Goal: Transaction & Acquisition: Book appointment/travel/reservation

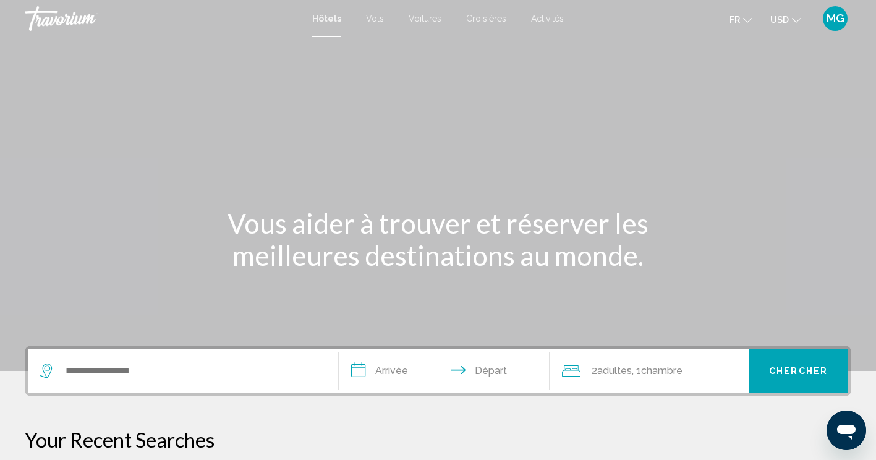
click at [832, 22] on span "MG" at bounding box center [836, 18] width 18 height 12
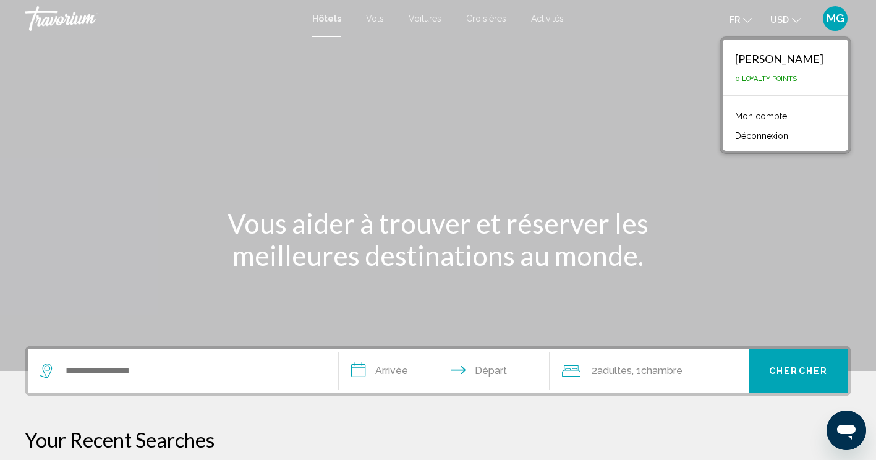
click at [741, 116] on link "Mon compte" at bounding box center [761, 116] width 64 height 16
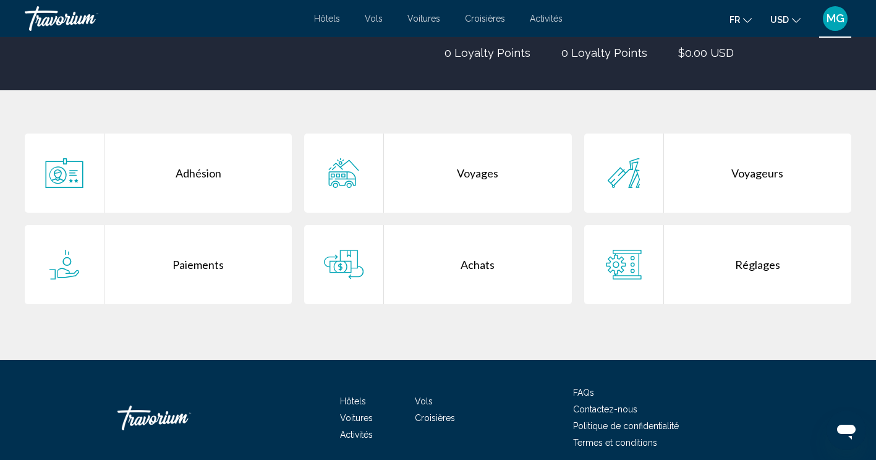
scroll to position [237, 0]
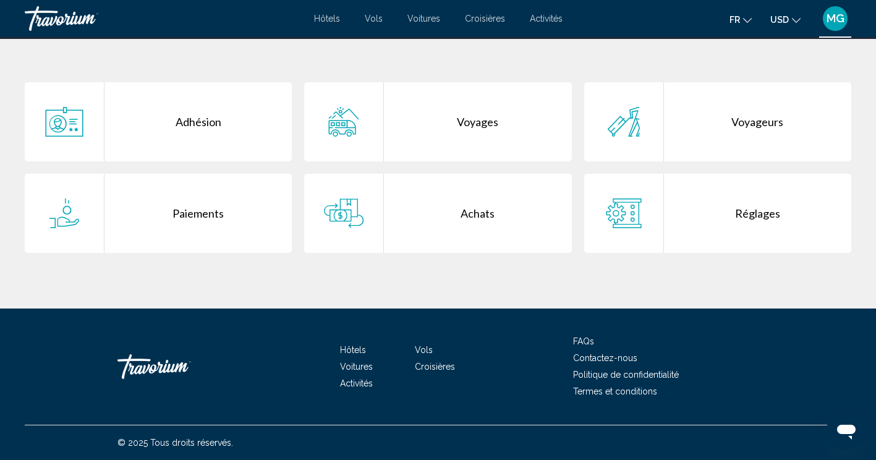
click at [474, 120] on div "Voyages" at bounding box center [477, 121] width 187 height 79
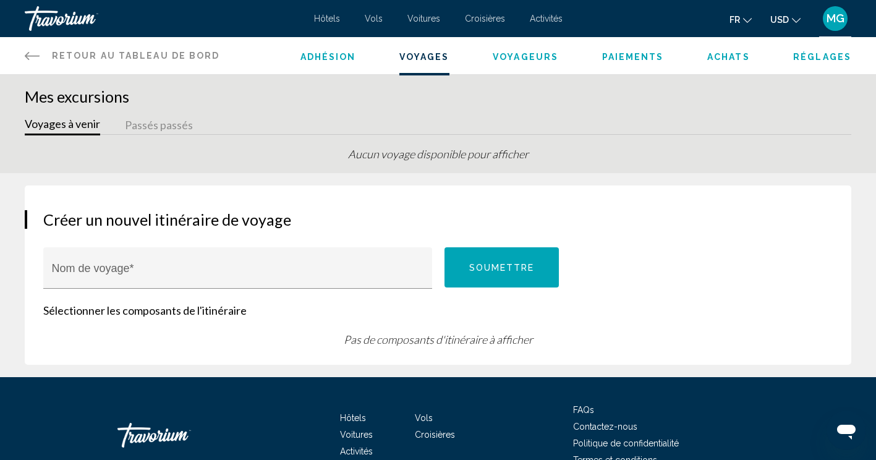
click at [319, 60] on span "Adhésion" at bounding box center [329, 57] width 56 height 10
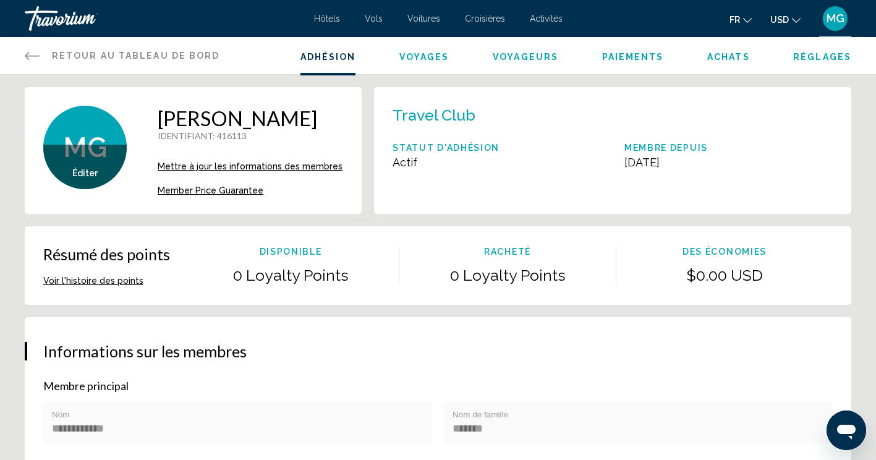
click at [118, 286] on button "Voir l'histoire des points" at bounding box center [93, 280] width 100 height 11
click at [723, 58] on span "Achats" at bounding box center [728, 57] width 43 height 10
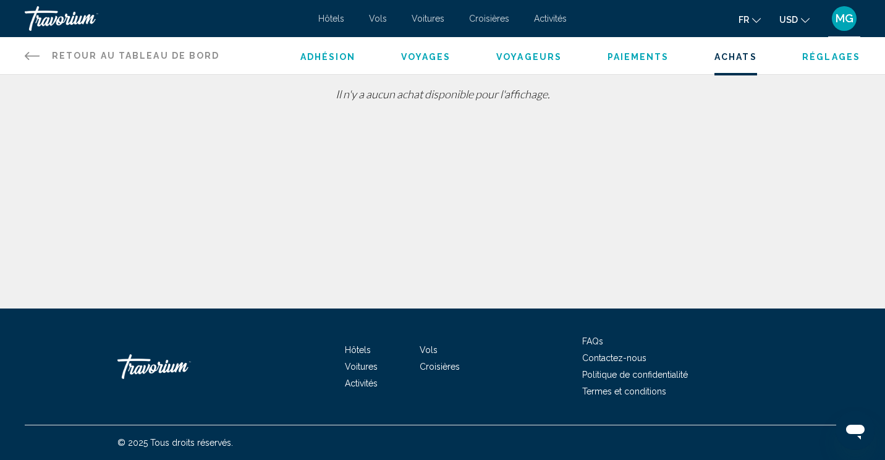
click at [826, 53] on span "Réglages" at bounding box center [832, 57] width 58 height 10
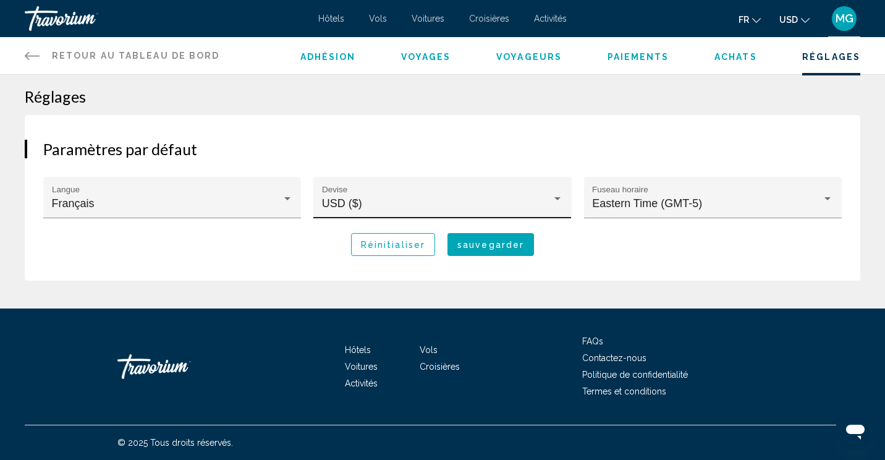
click at [544, 198] on div "USD ($)" at bounding box center [437, 203] width 230 height 12
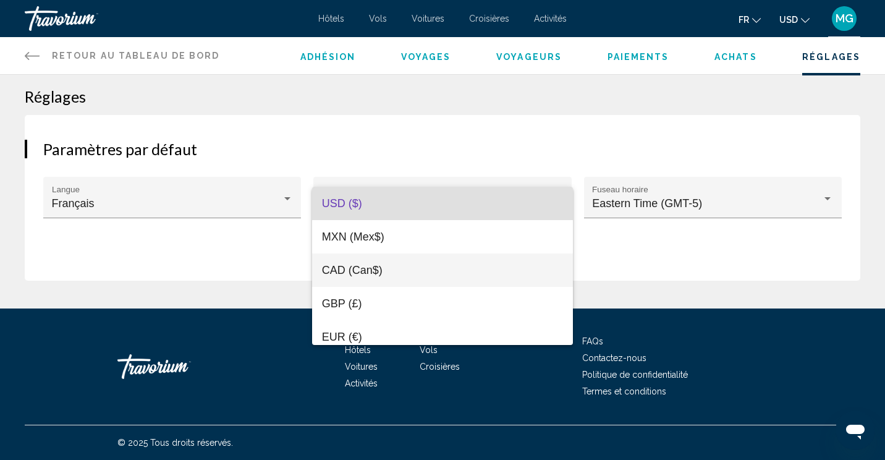
click at [385, 263] on span "CAD (Can$)" at bounding box center [442, 270] width 241 height 33
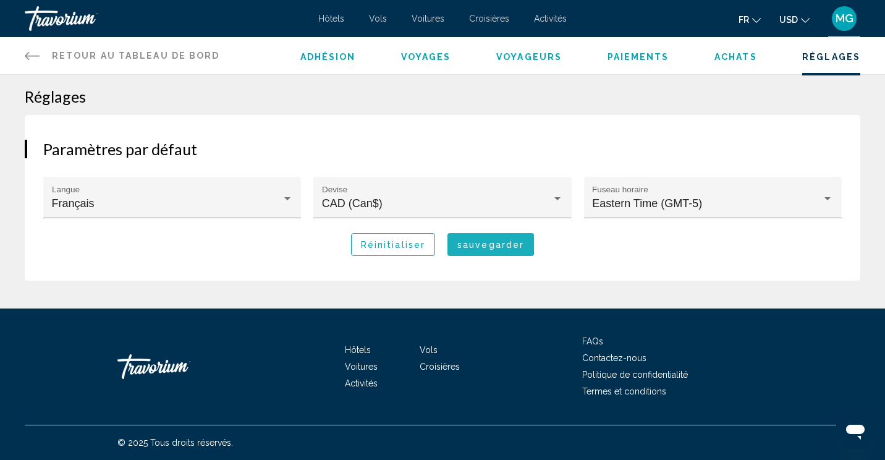
click at [480, 238] on button "sauvegarder" at bounding box center [491, 244] width 87 height 23
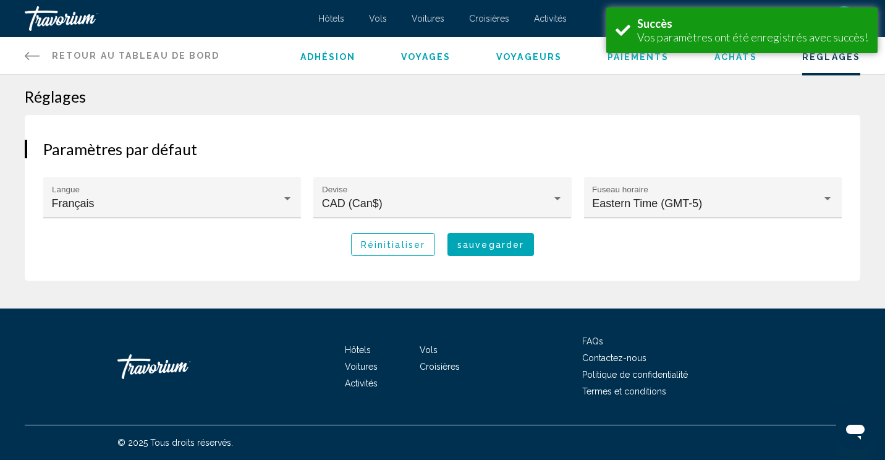
click at [315, 58] on span "Adhésion" at bounding box center [329, 57] width 56 height 10
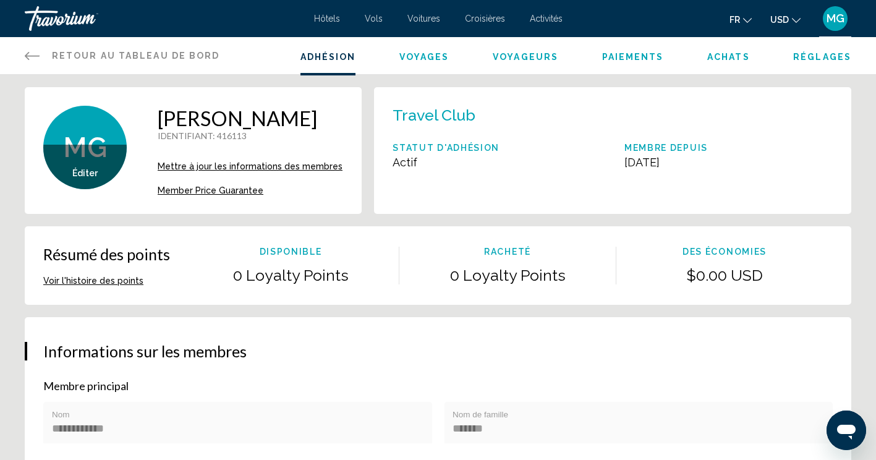
click at [31, 51] on icon "Main content" at bounding box center [32, 55] width 15 height 15
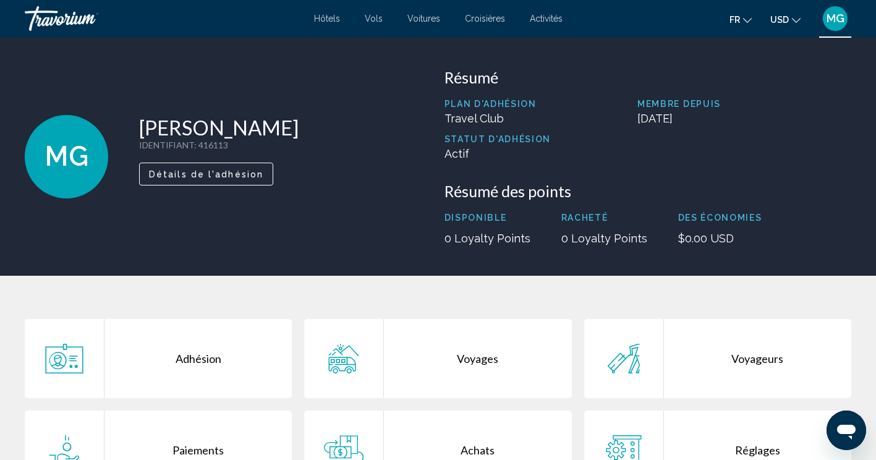
click at [328, 20] on span "Hôtels" at bounding box center [327, 19] width 26 height 10
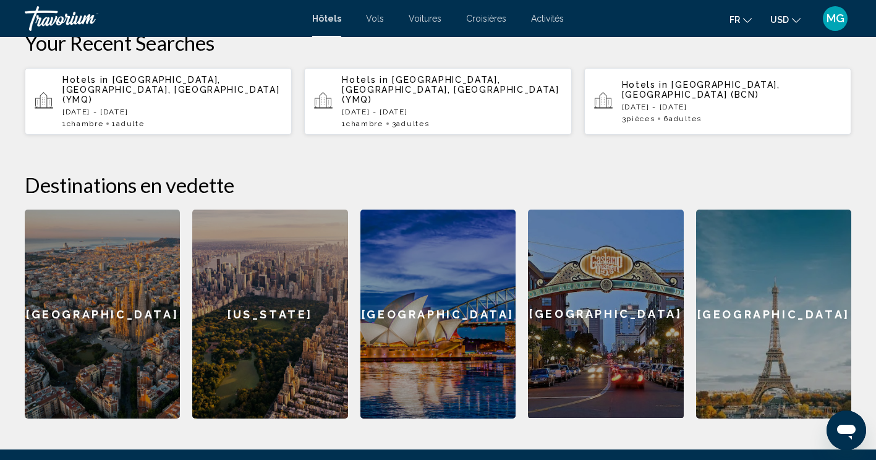
scroll to position [247, 0]
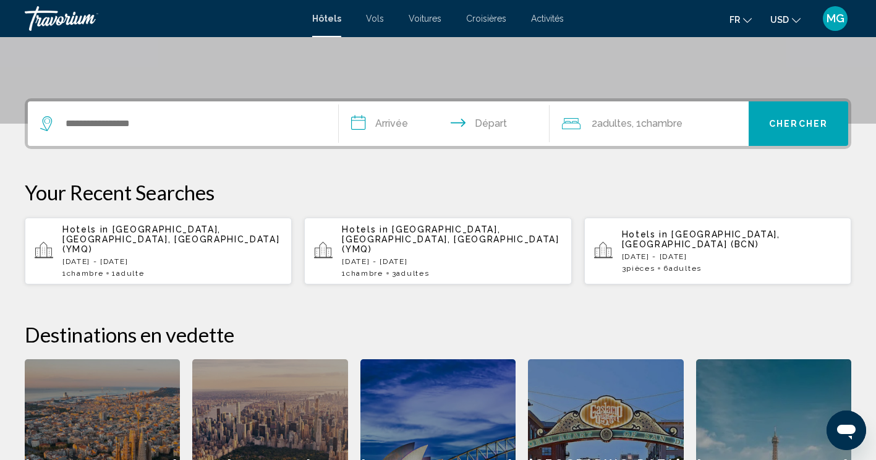
click at [222, 231] on span "[GEOGRAPHIC_DATA], [GEOGRAPHIC_DATA], [GEOGRAPHIC_DATA] (YMQ)" at bounding box center [170, 239] width 217 height 30
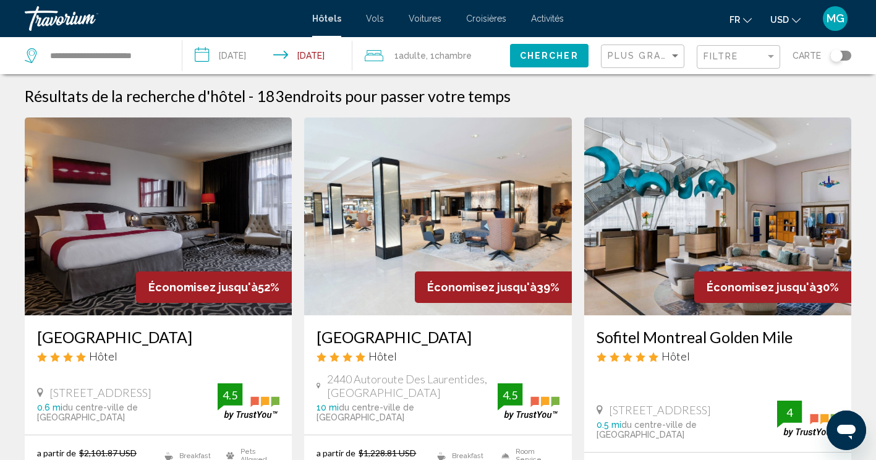
click at [793, 20] on icon "Change currency" at bounding box center [796, 20] width 9 height 9
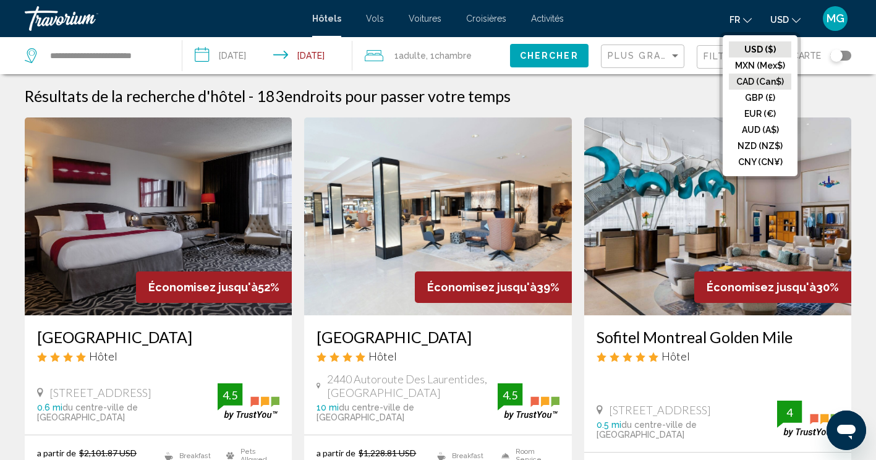
click at [751, 74] on button "CAD (Can$)" at bounding box center [760, 82] width 62 height 16
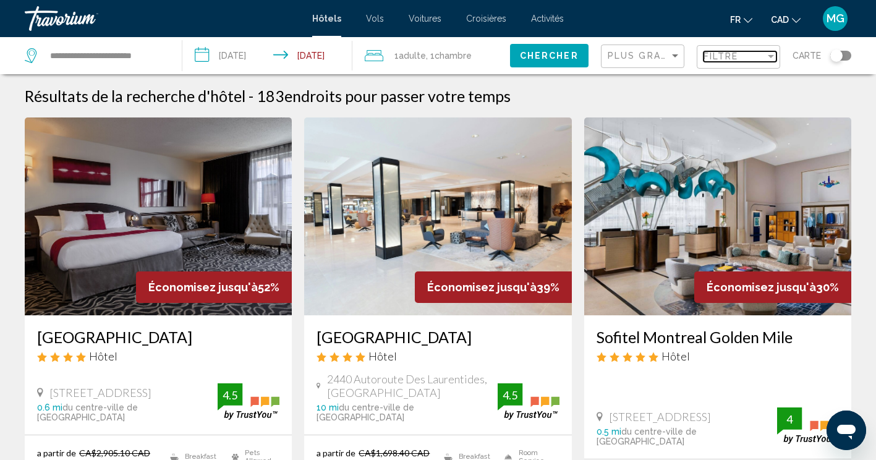
click at [736, 54] on span "Filtre" at bounding box center [721, 56] width 35 height 10
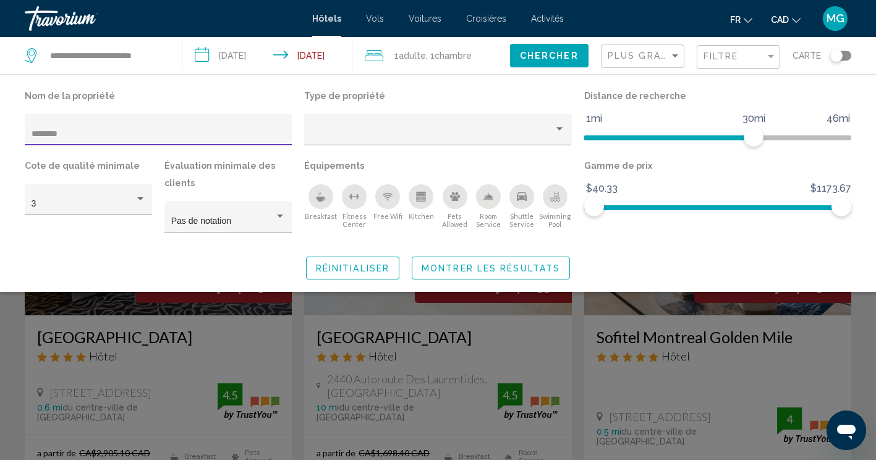
type input "********"
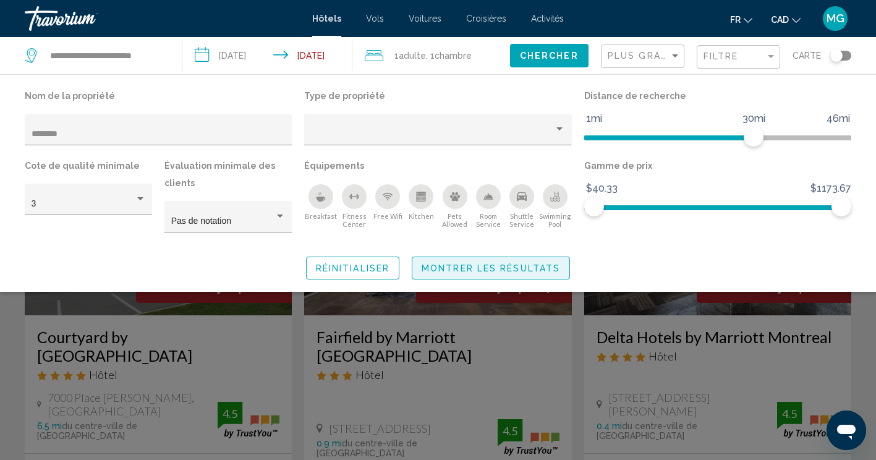
click at [495, 265] on span "Montrer les résultats" at bounding box center [491, 268] width 139 height 10
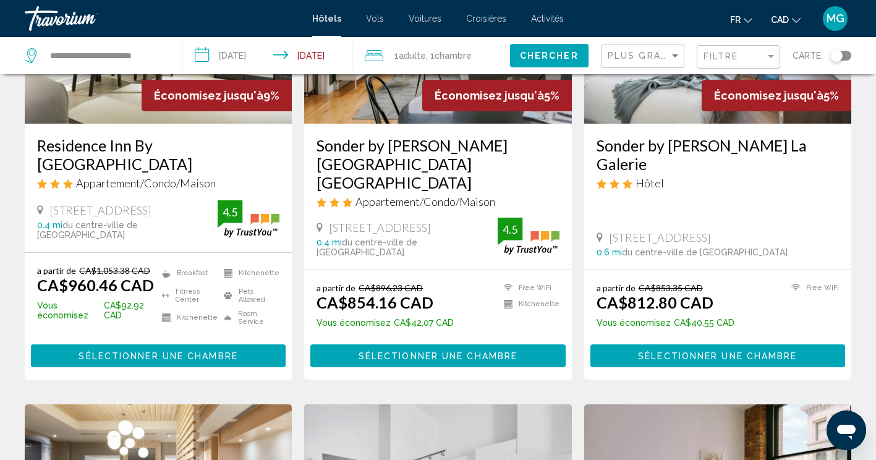
scroll to position [680, 0]
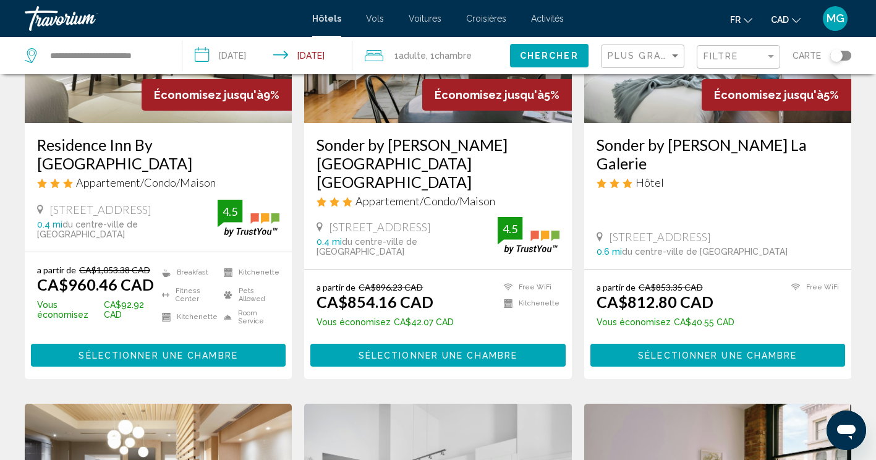
click at [182, 351] on span "Sélectionner une chambre" at bounding box center [158, 356] width 159 height 10
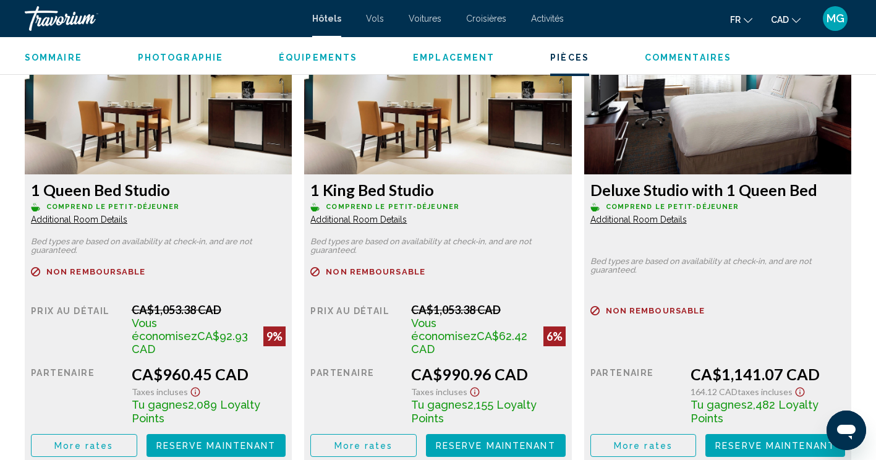
scroll to position [1793, 0]
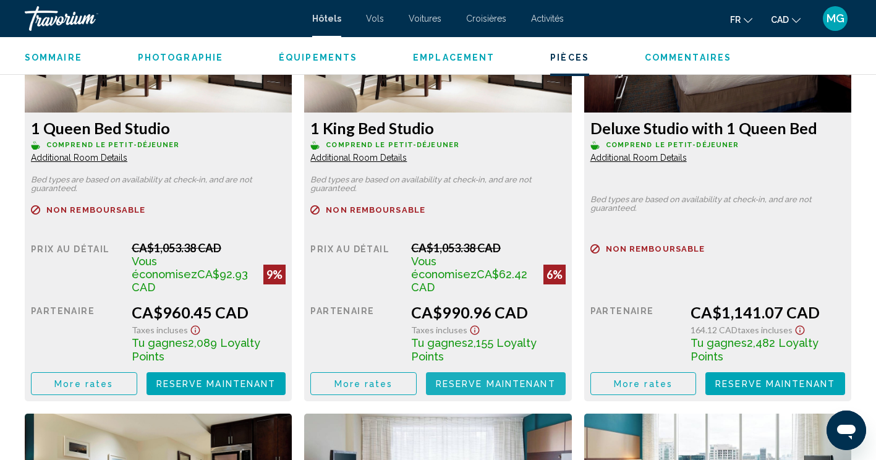
click at [488, 379] on span "Reserve maintenant" at bounding box center [496, 384] width 120 height 10
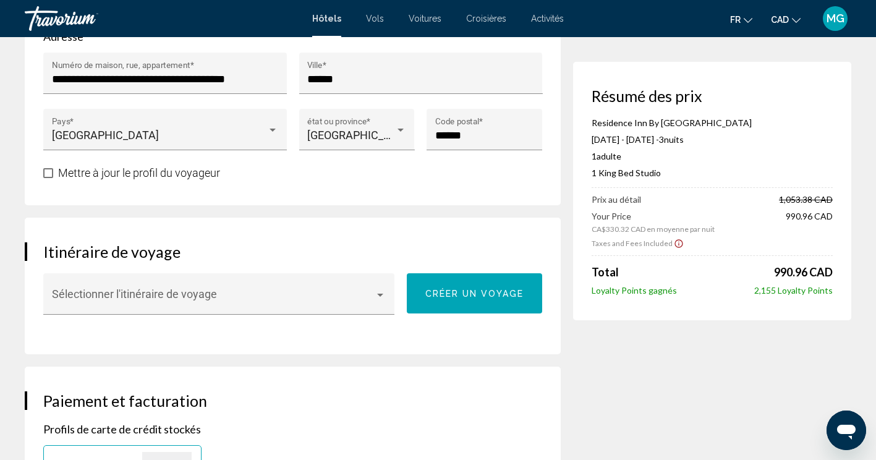
scroll to position [618, 0]
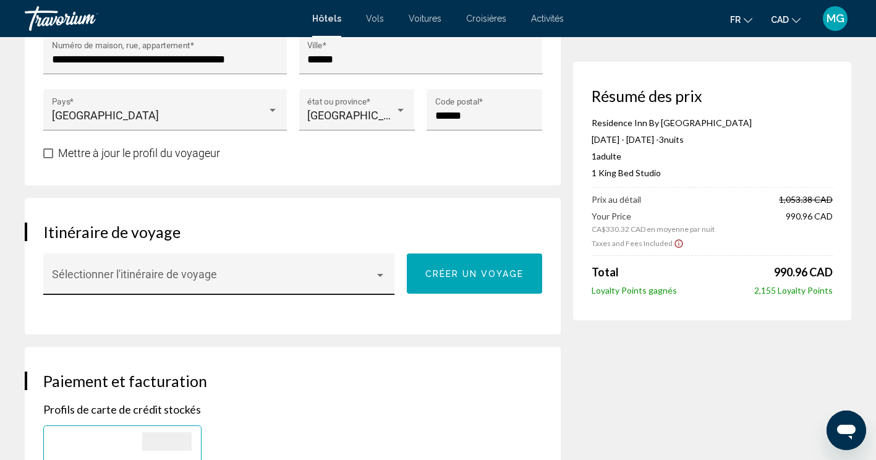
click at [384, 278] on div "Main content" at bounding box center [380, 275] width 11 height 10
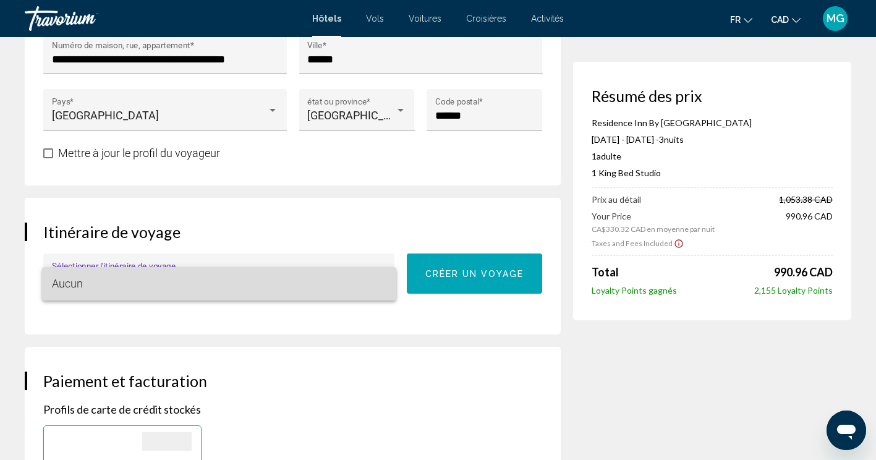
click at [384, 278] on span "Aucun" at bounding box center [219, 283] width 335 height 33
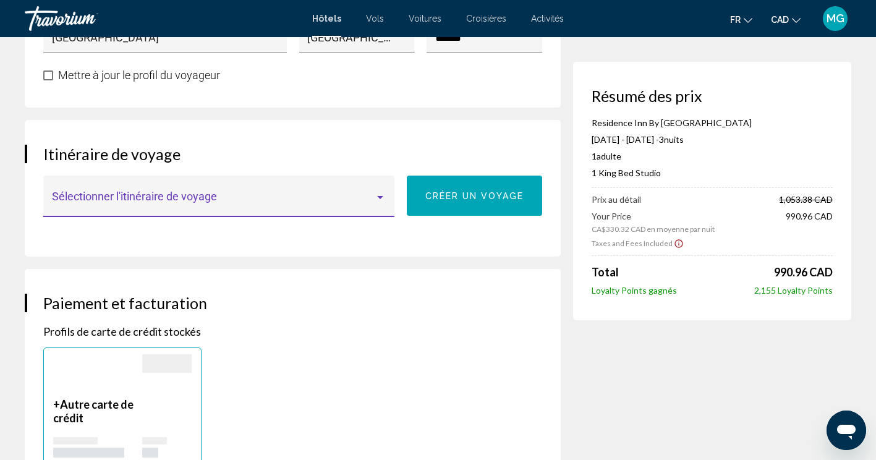
scroll to position [866, 0]
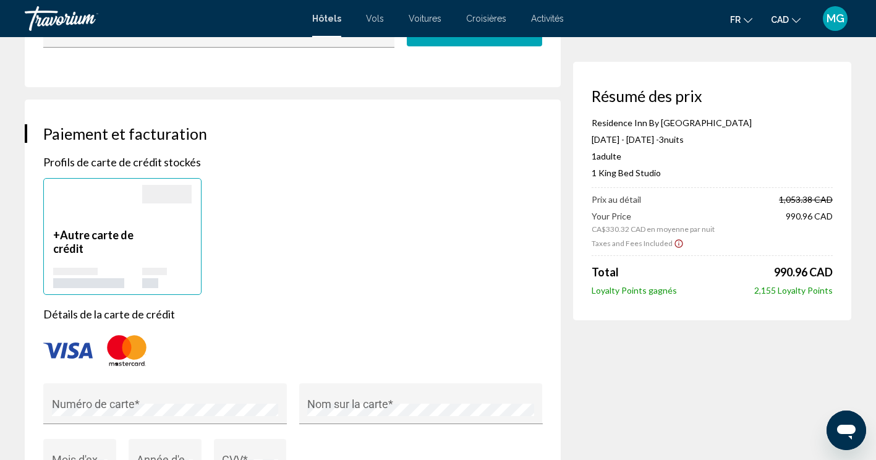
click at [108, 200] on div "Main content" at bounding box center [97, 206] width 89 height 43
click at [53, 239] on p "+ Autre carte de crédit" at bounding box center [97, 241] width 89 height 27
click at [94, 236] on span "Autre carte de crédit" at bounding box center [93, 241] width 80 height 27
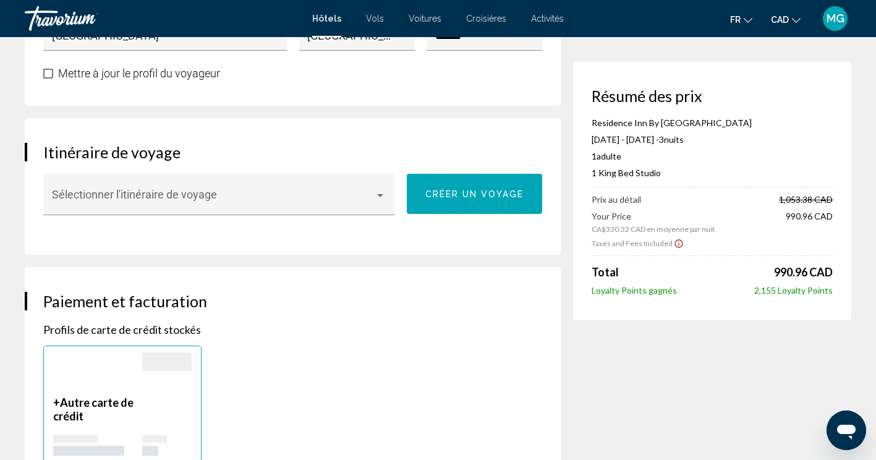
scroll to position [680, 0]
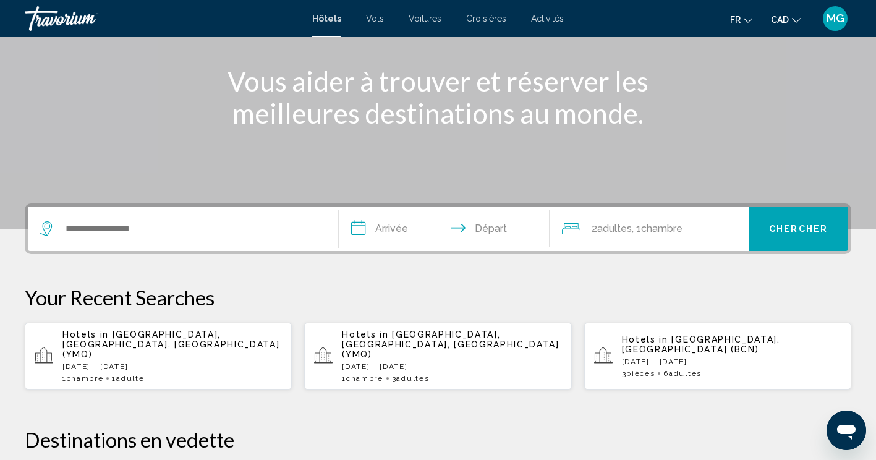
scroll to position [186, 0]
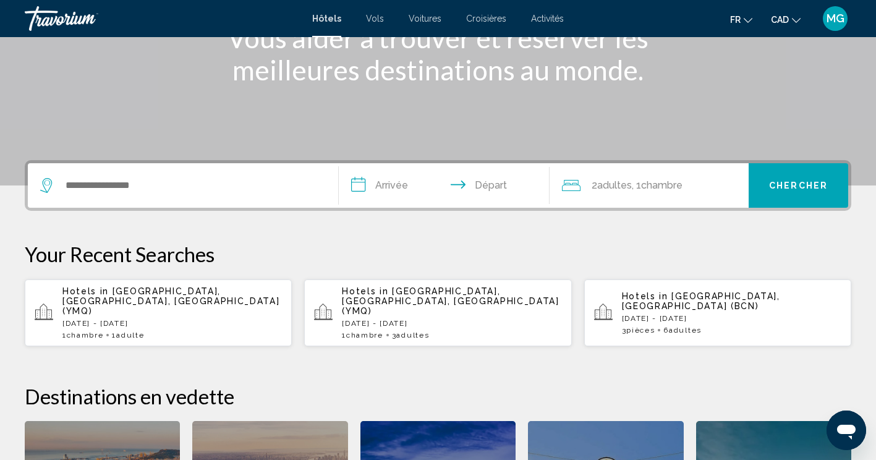
click at [155, 293] on span "[GEOGRAPHIC_DATA], [GEOGRAPHIC_DATA], [GEOGRAPHIC_DATA] (YMQ)" at bounding box center [170, 301] width 217 height 30
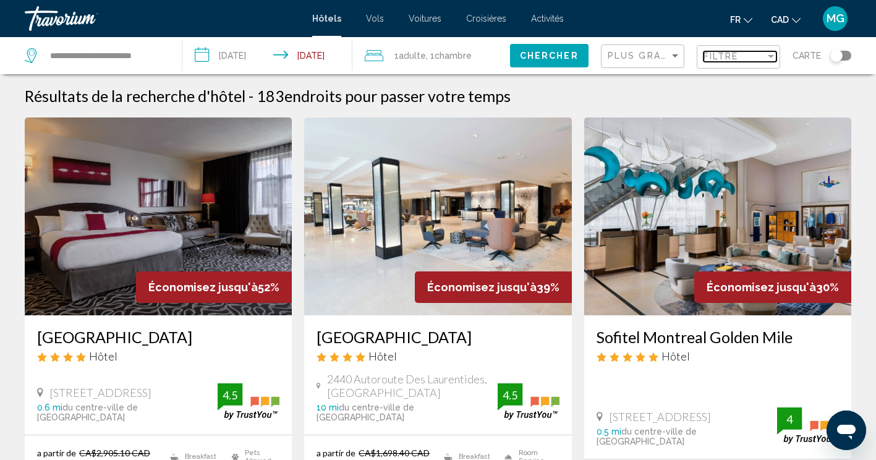
click at [722, 56] on span "Filtre" at bounding box center [721, 56] width 35 height 10
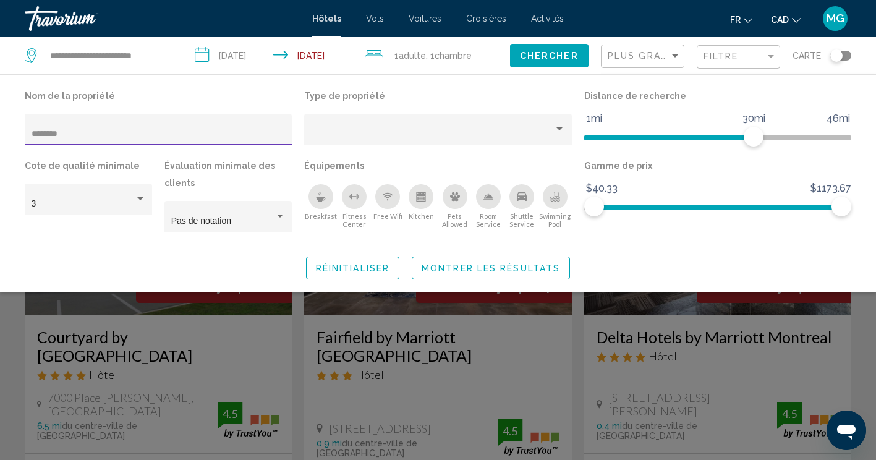
type input "********"
click at [191, 334] on div "Search widget" at bounding box center [438, 323] width 876 height 275
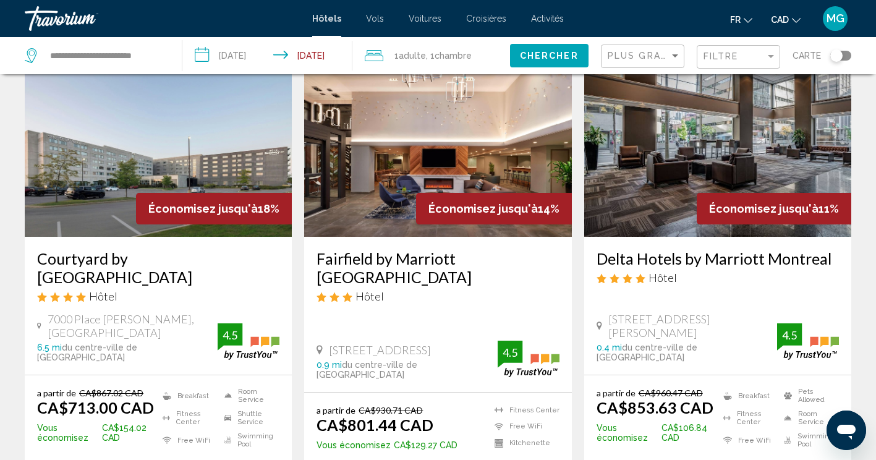
scroll to position [62, 0]
